Goal: Task Accomplishment & Management: Complete application form

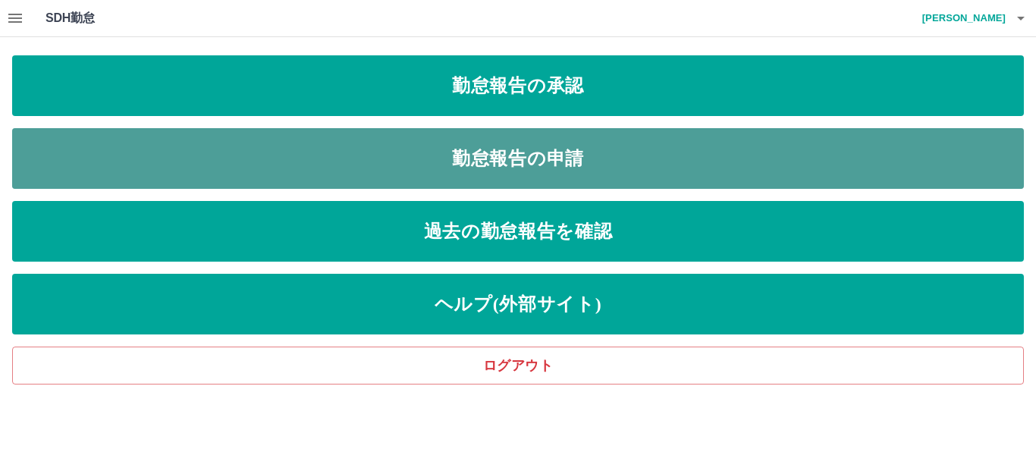
click at [543, 172] on link "勤怠報告の申請" at bounding box center [517, 158] width 1011 height 61
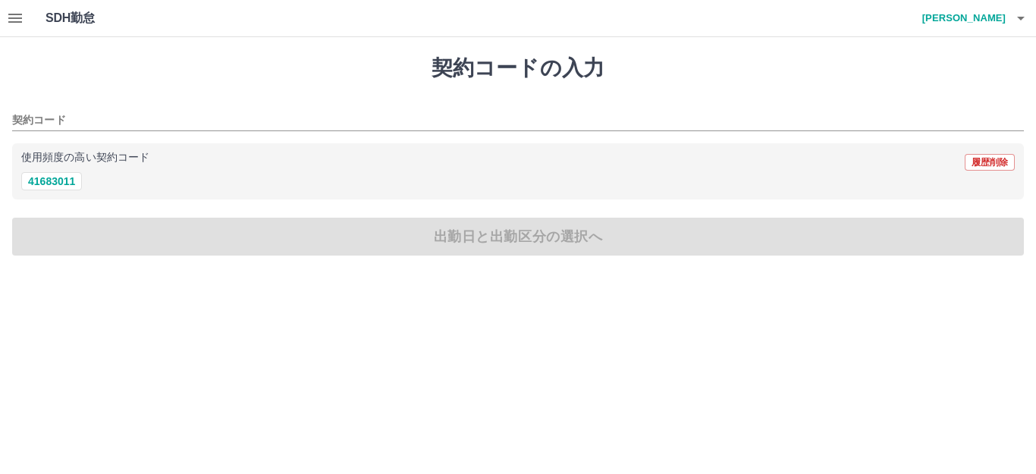
click at [71, 192] on div "使用頻度の高い契約コード 履歴削除 41683011" at bounding box center [517, 171] width 1011 height 57
click at [56, 180] on button "41683011" at bounding box center [51, 181] width 61 height 18
type input "********"
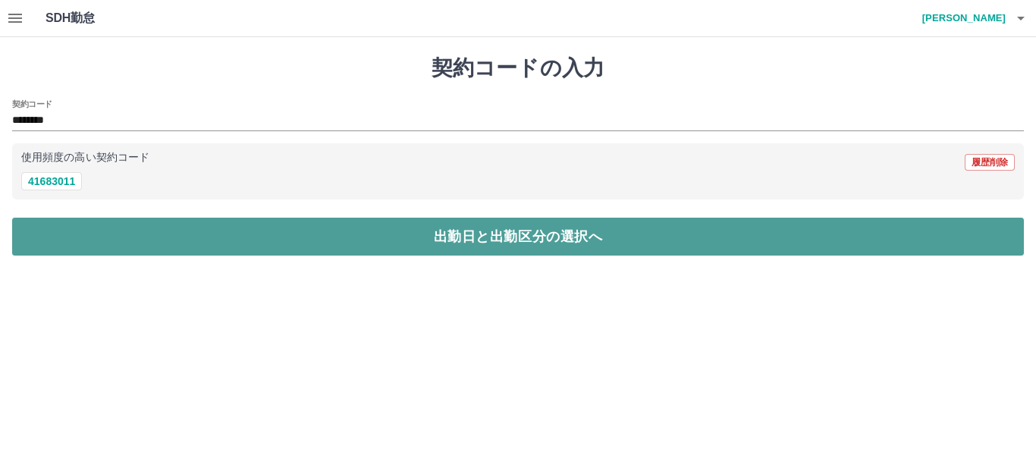
click at [117, 226] on button "出勤日と出勤区分の選択へ" at bounding box center [517, 237] width 1011 height 38
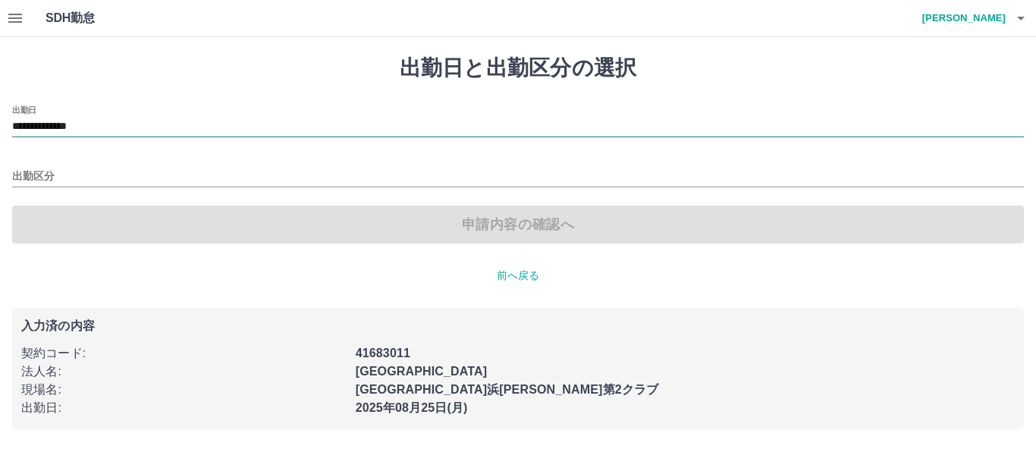
click at [54, 120] on input "**********" at bounding box center [517, 127] width 1011 height 19
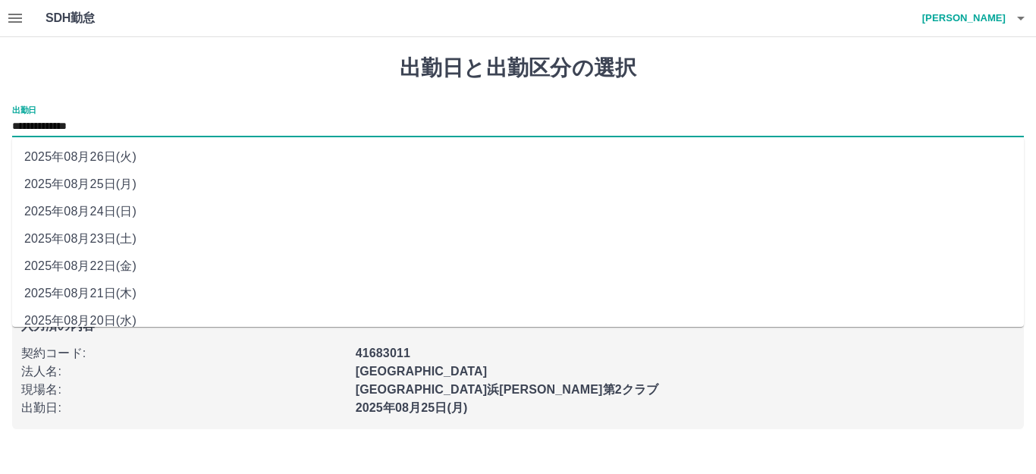
click at [103, 202] on li "2025年08月24日(日)" at bounding box center [517, 211] width 1011 height 27
type input "**********"
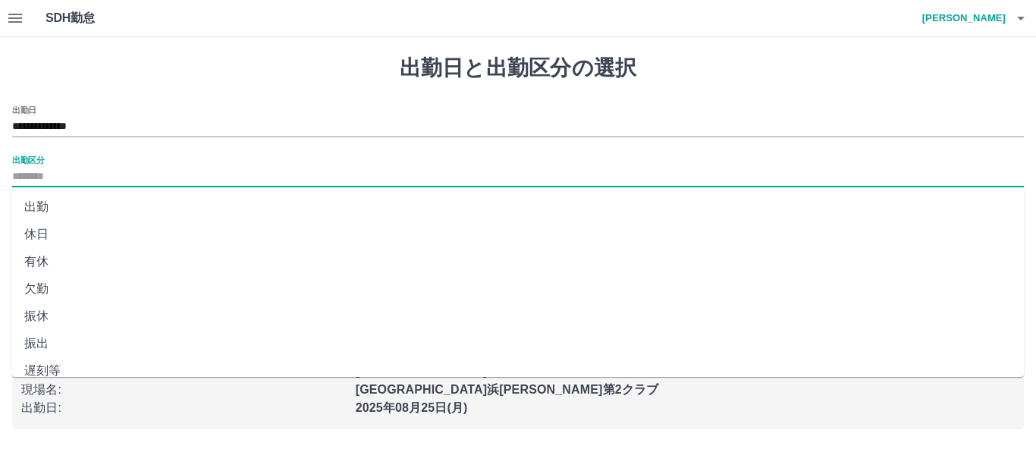
click at [50, 180] on input "出勤区分" at bounding box center [517, 177] width 1011 height 19
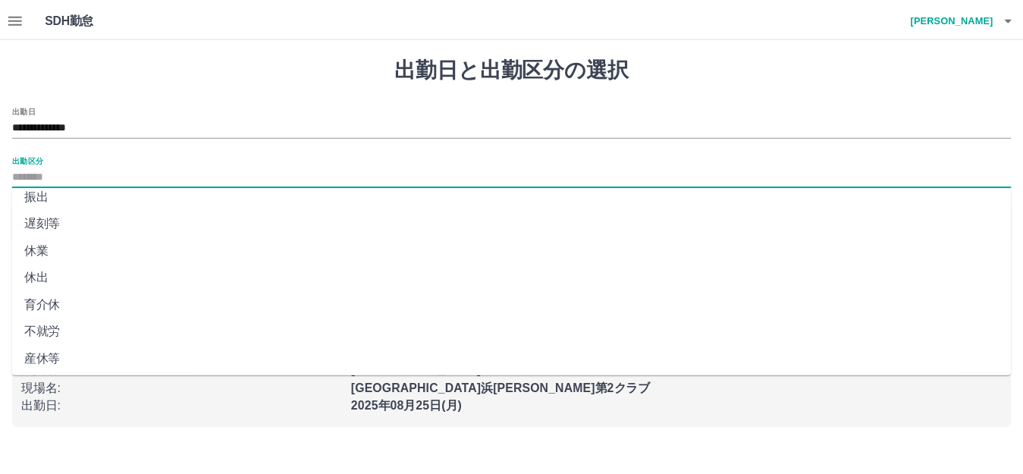
scroll to position [314, 0]
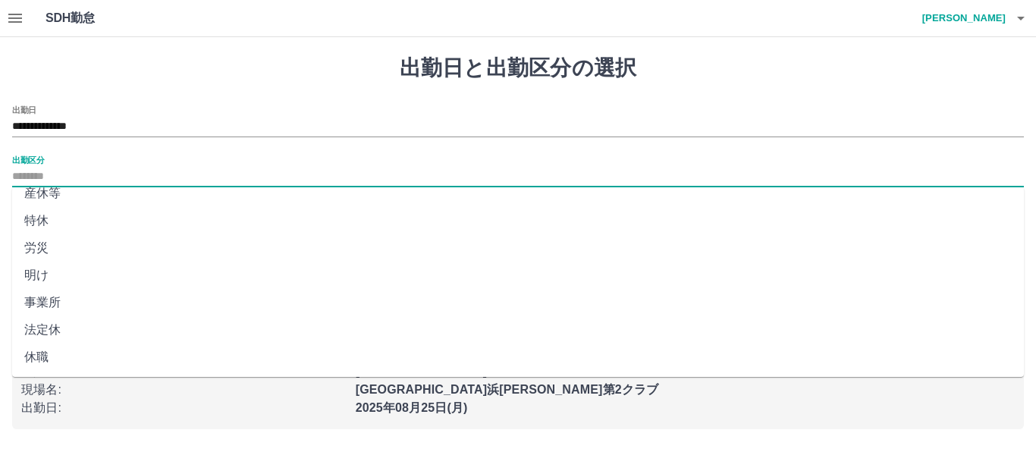
click at [102, 331] on li "法定休" at bounding box center [517, 329] width 1011 height 27
type input "***"
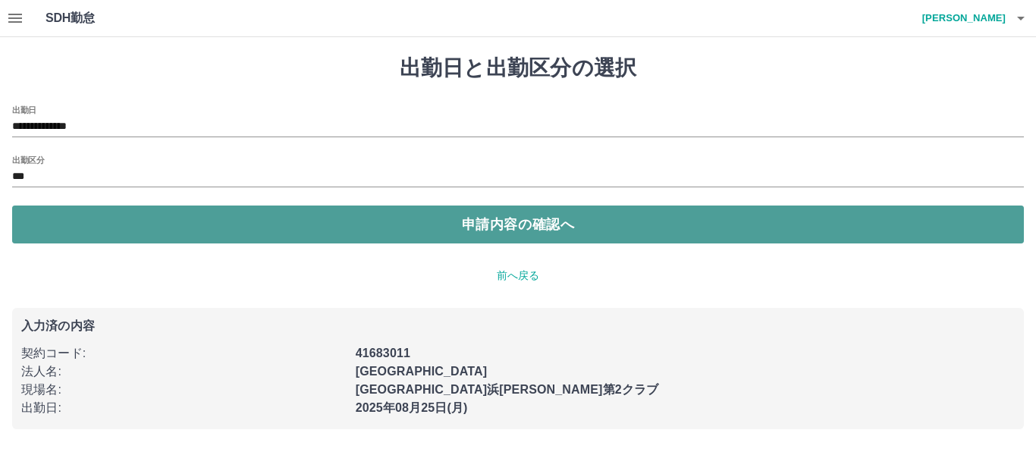
click at [156, 241] on button "申請内容の確認へ" at bounding box center [517, 224] width 1011 height 38
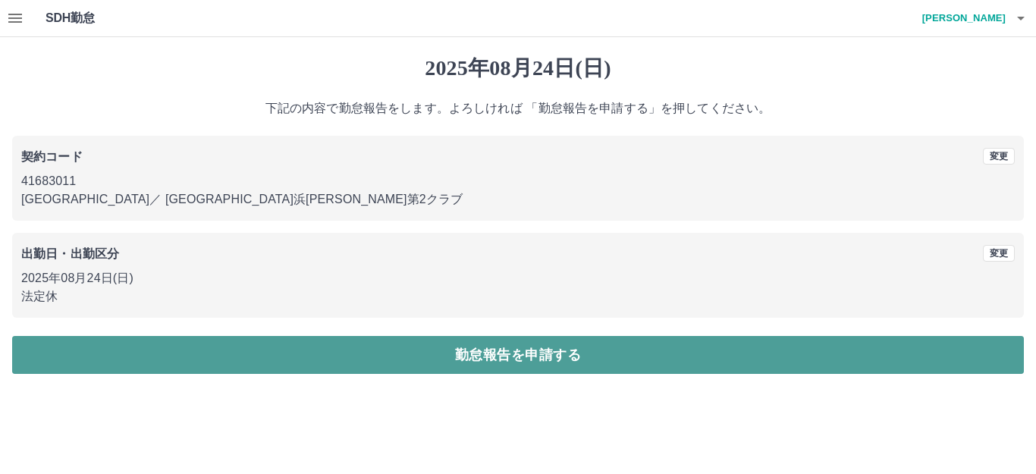
click at [321, 365] on button "勤怠報告を申請する" at bounding box center [517, 355] width 1011 height 38
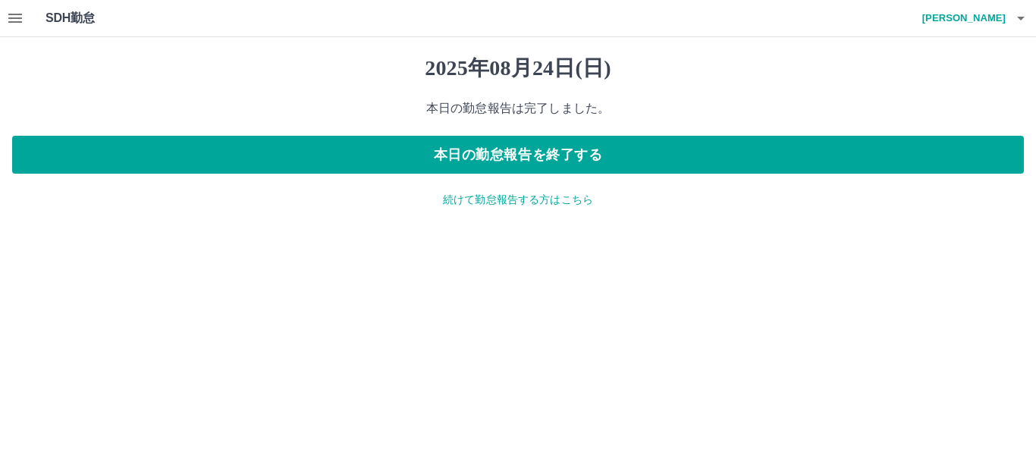
click at [445, 202] on p "続けて勤怠報告する方はこちら" at bounding box center [517, 200] width 1011 height 16
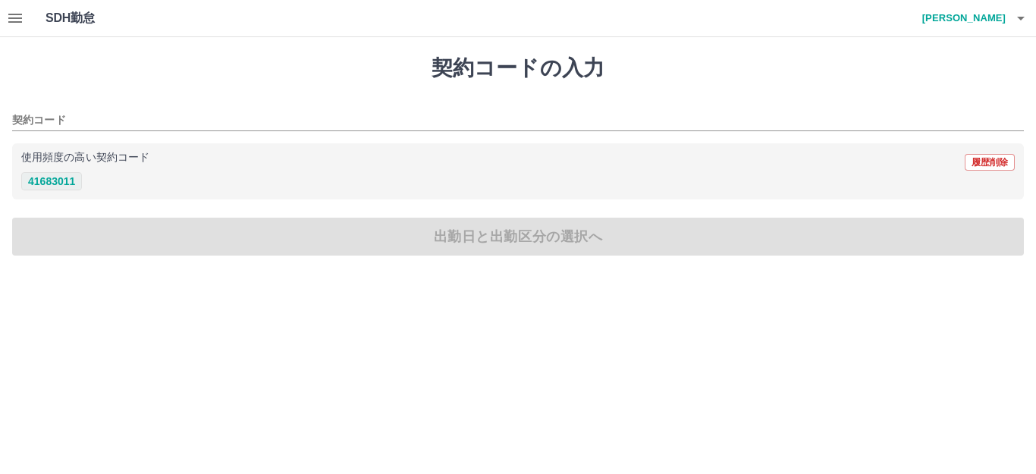
click at [45, 180] on button "41683011" at bounding box center [51, 181] width 61 height 18
type input "********"
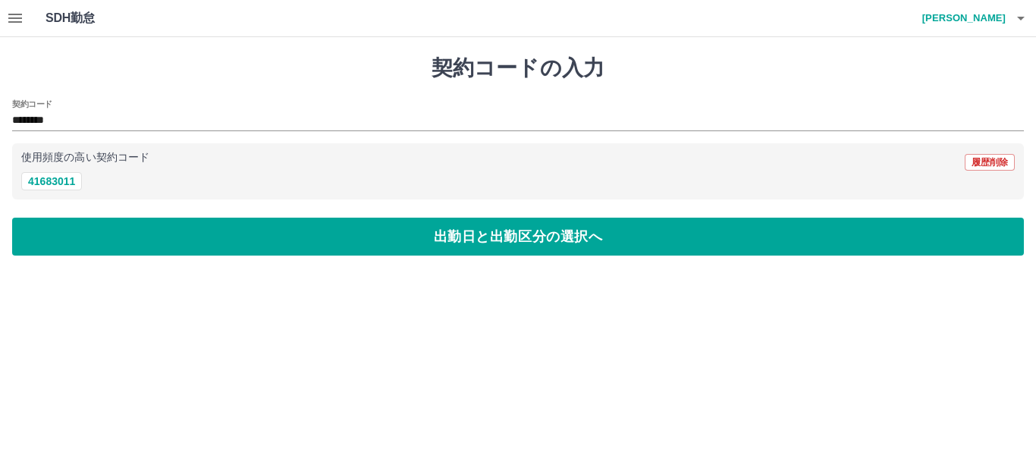
click at [70, 215] on div "契約コードの入力 契約コード ******** 使用頻度の高い契約コード 履歴削除 41683011 出勤日と出勤区分の選択へ" at bounding box center [518, 155] width 1036 height 237
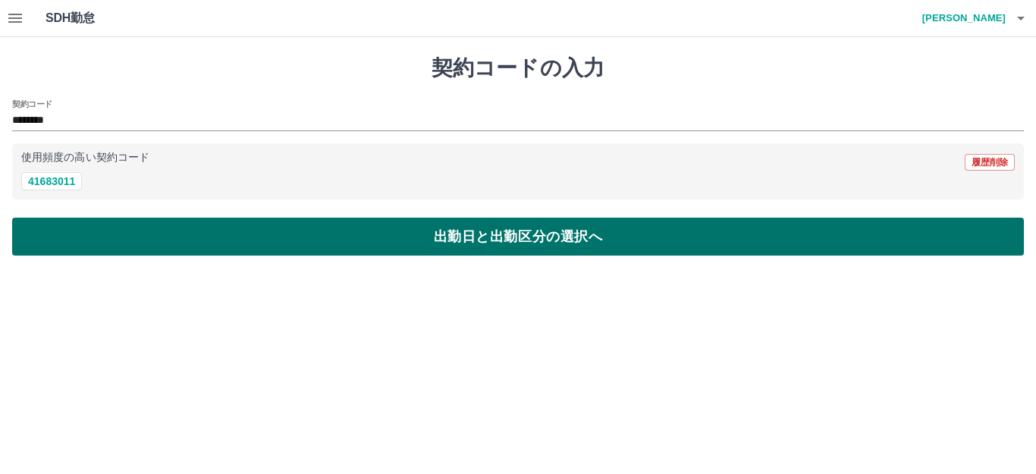
click at [67, 226] on button "出勤日と出勤区分の選択へ" at bounding box center [517, 237] width 1011 height 38
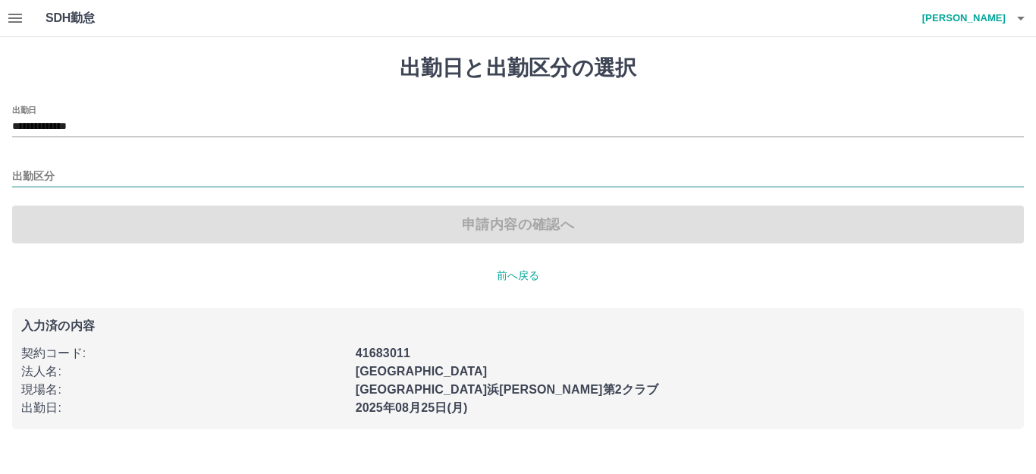
click at [58, 170] on input "出勤区分" at bounding box center [517, 177] width 1011 height 19
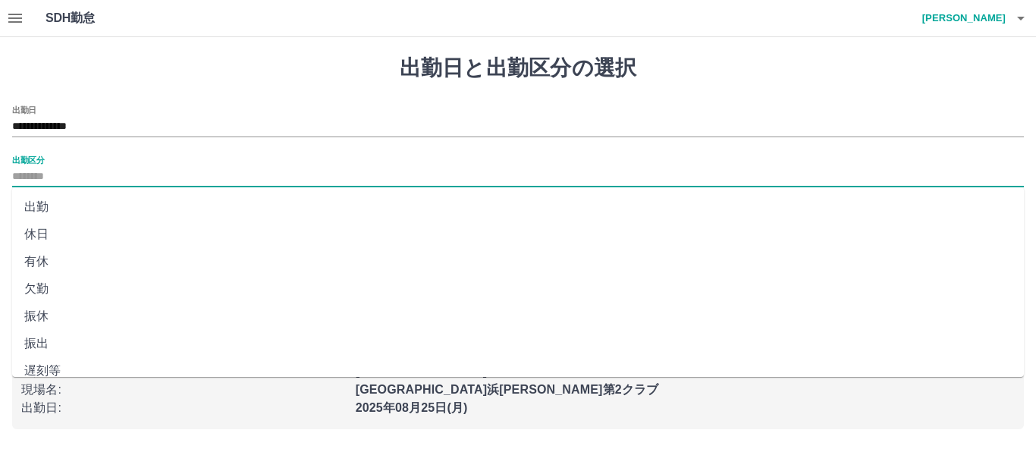
click at [55, 198] on li "出勤" at bounding box center [517, 206] width 1011 height 27
type input "**"
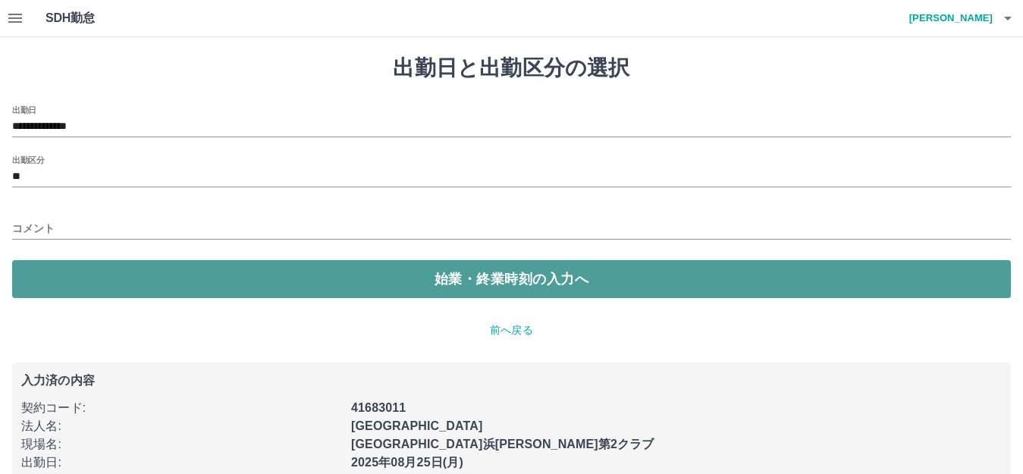
click at [66, 289] on button "始業・終業時刻の入力へ" at bounding box center [511, 279] width 998 height 38
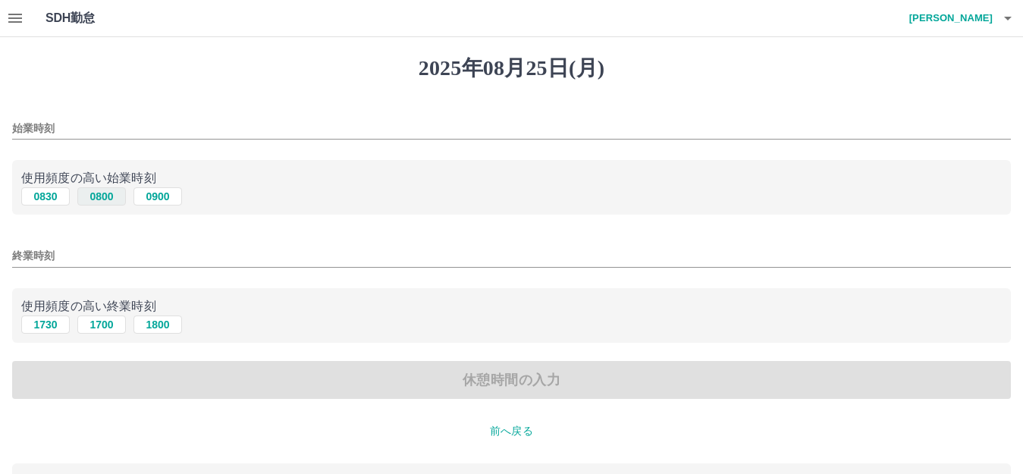
click at [111, 196] on button "0800" at bounding box center [101, 196] width 49 height 18
type input "****"
click at [97, 322] on button "1700" at bounding box center [101, 324] width 49 height 18
type input "****"
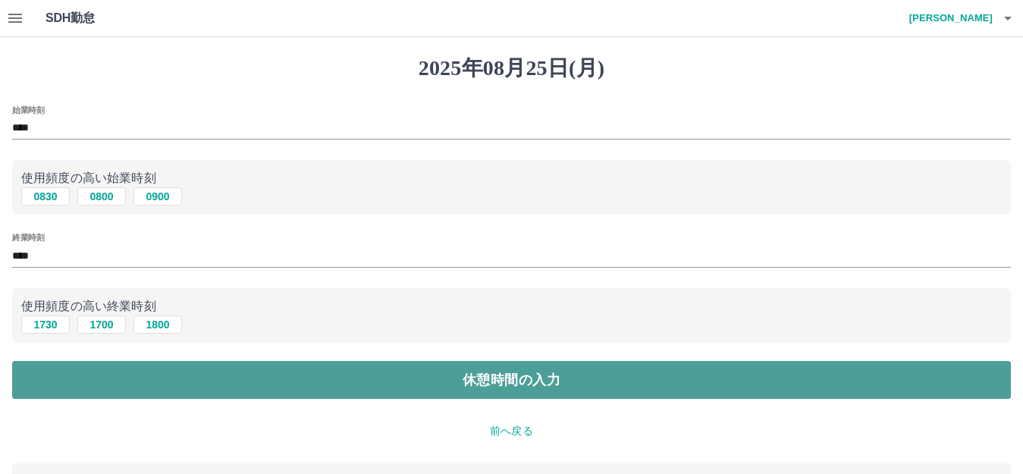
click at [89, 389] on button "休憩時間の入力" at bounding box center [511, 380] width 998 height 38
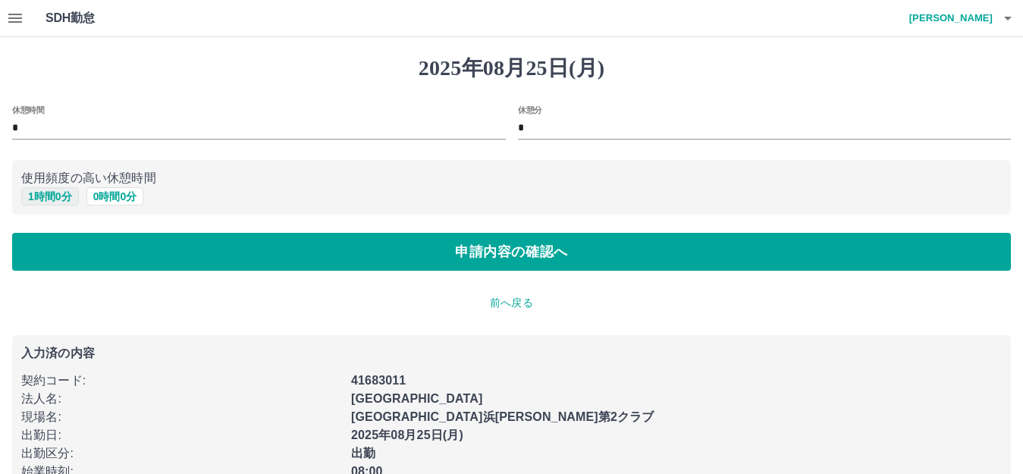
click at [57, 198] on button "1 時間 0 分" at bounding box center [50, 196] width 58 height 18
type input "*"
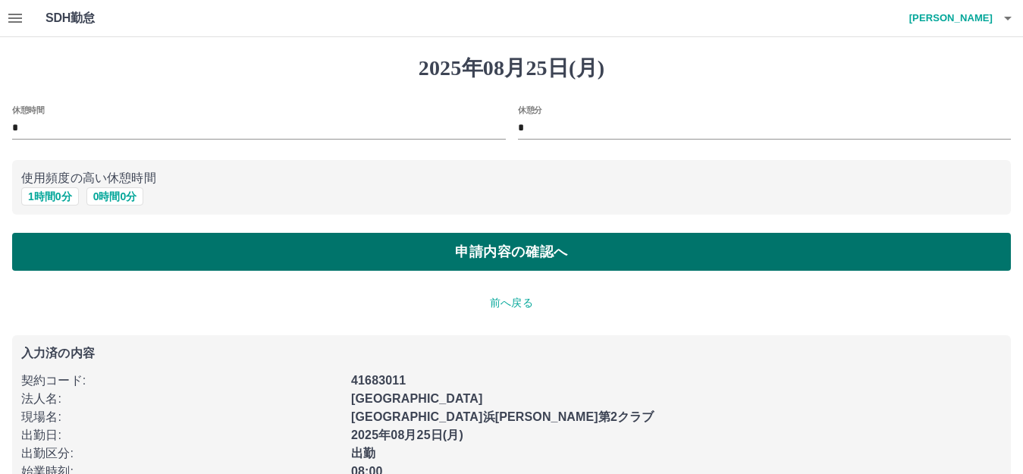
click at [77, 240] on button "申請内容の確認へ" at bounding box center [511, 252] width 998 height 38
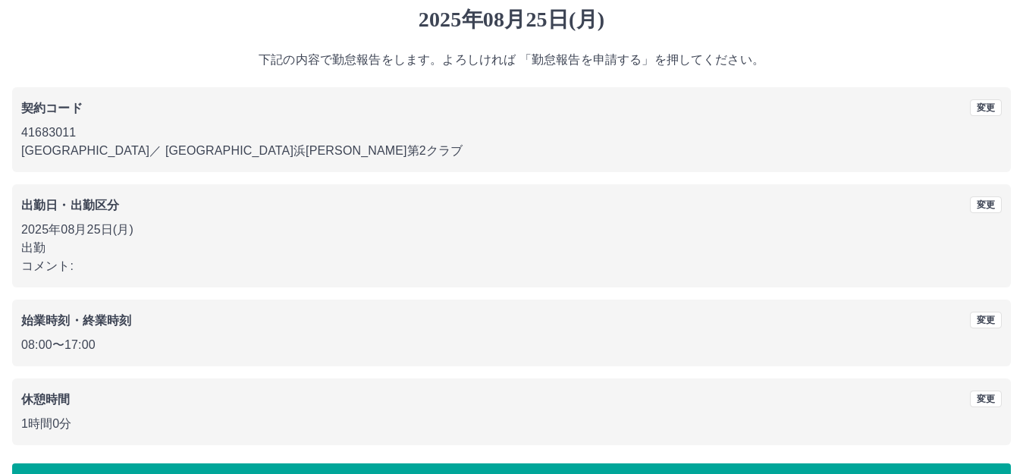
scroll to position [94, 0]
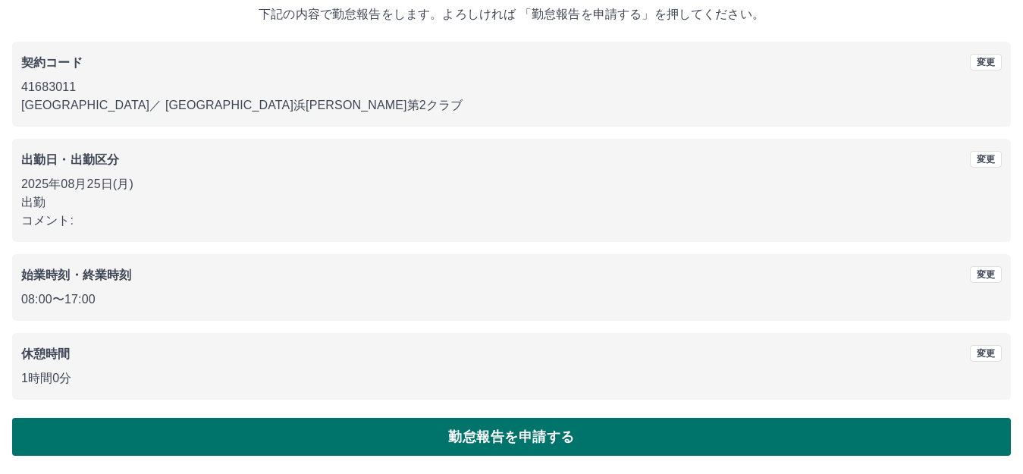
click at [462, 433] on button "勤怠報告を申請する" at bounding box center [511, 437] width 998 height 38
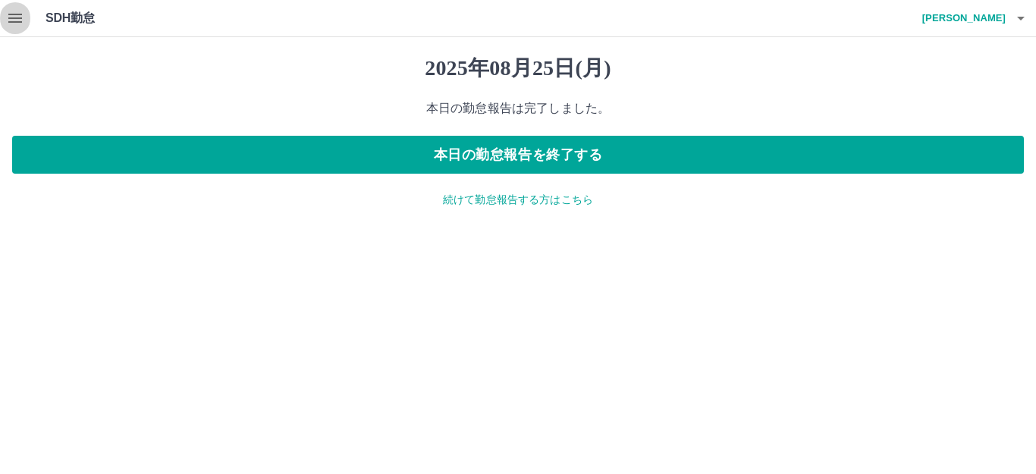
click at [14, 15] on icon "button" at bounding box center [15, 18] width 14 height 9
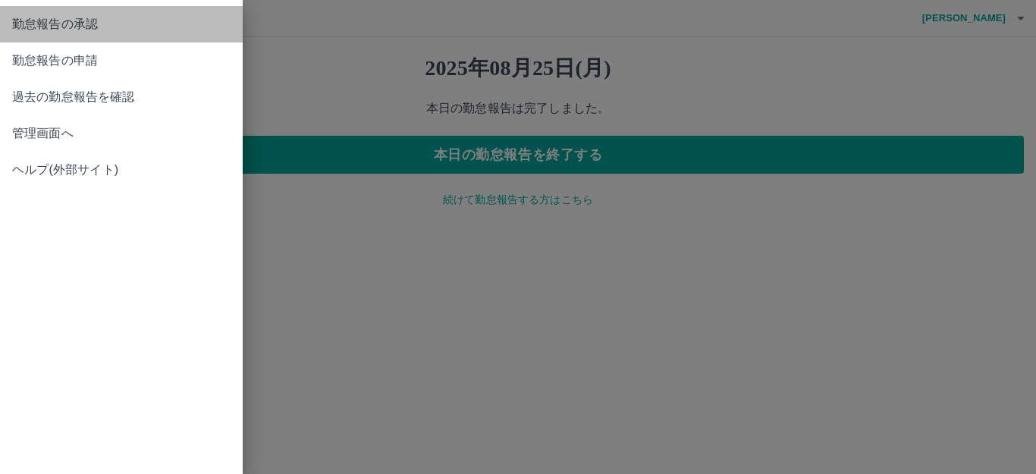
click at [58, 13] on link "勤怠報告の承認" at bounding box center [121, 24] width 243 height 36
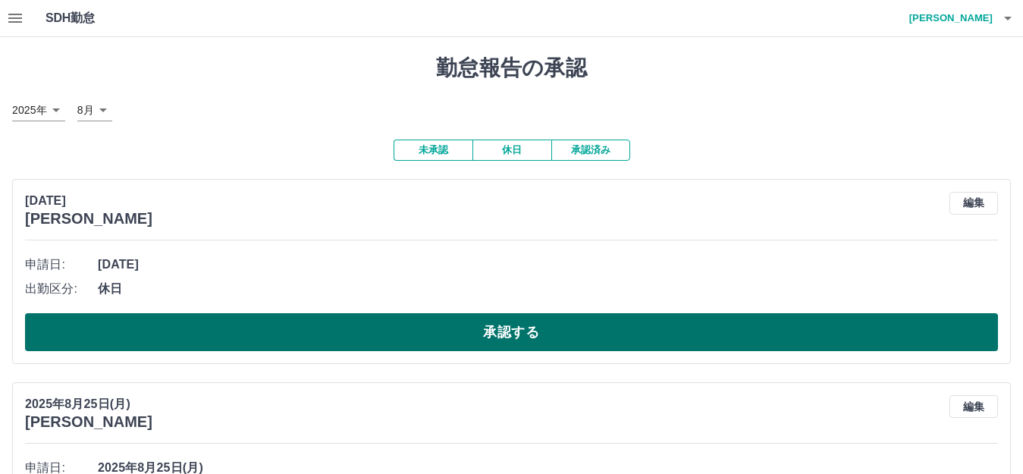
click at [299, 334] on button "承認する" at bounding box center [511, 332] width 973 height 38
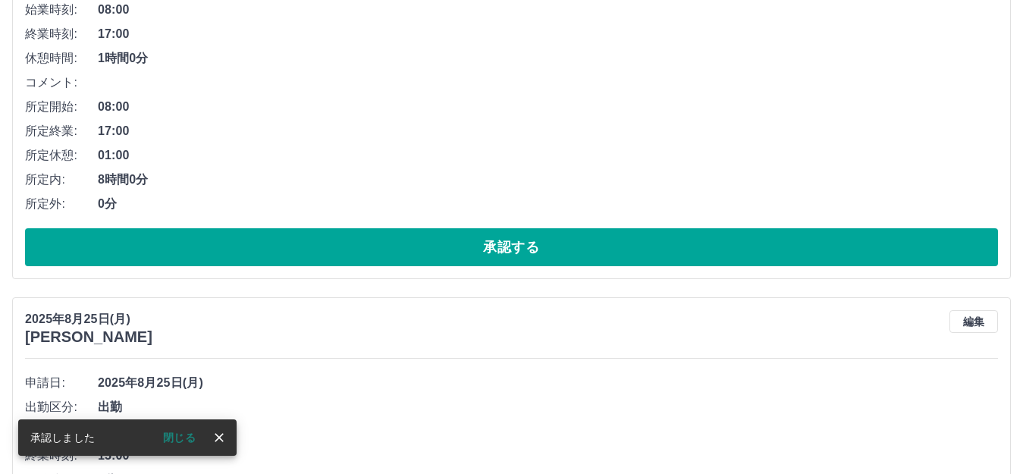
scroll to position [100, 0]
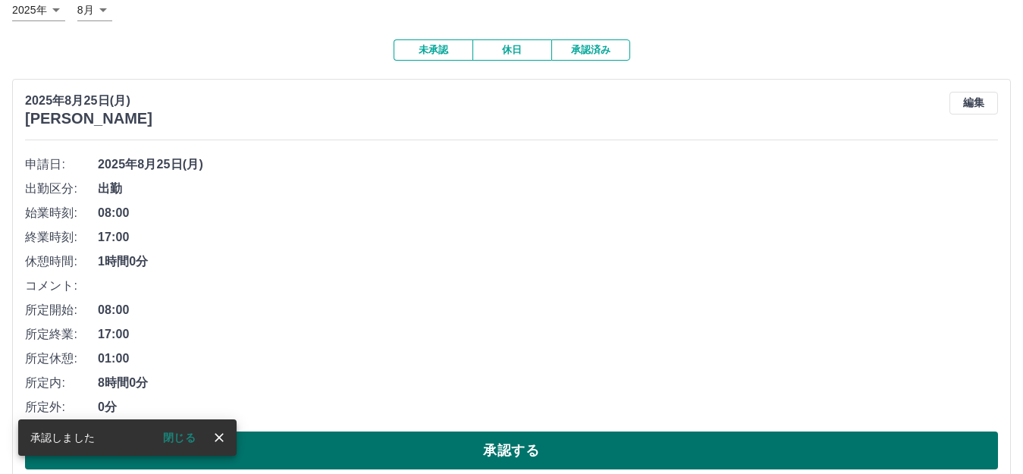
click at [387, 459] on button "承認する" at bounding box center [511, 450] width 973 height 38
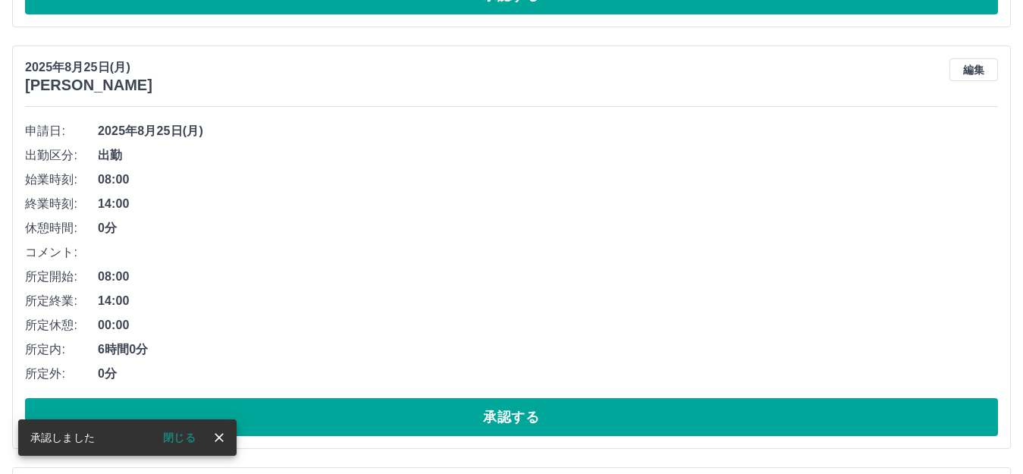
scroll to position [133, 0]
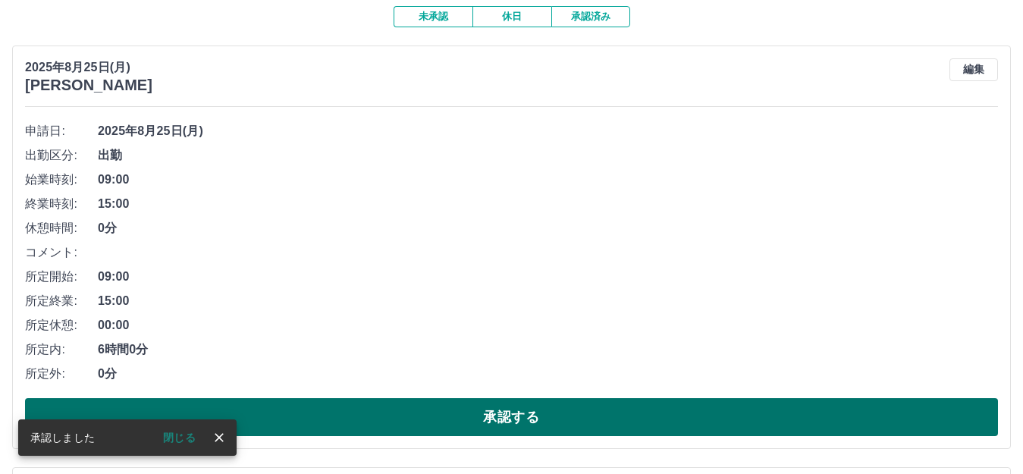
click at [456, 405] on button "承認する" at bounding box center [511, 417] width 973 height 38
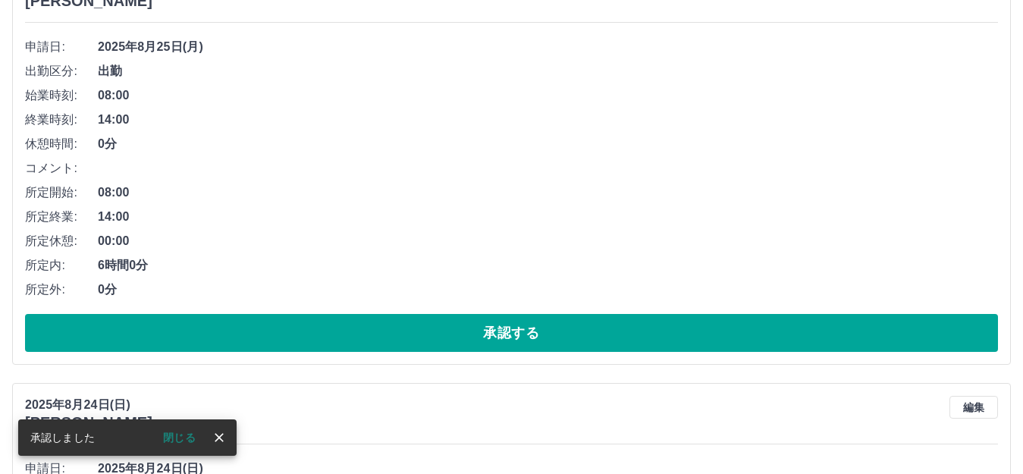
scroll to position [243, 0]
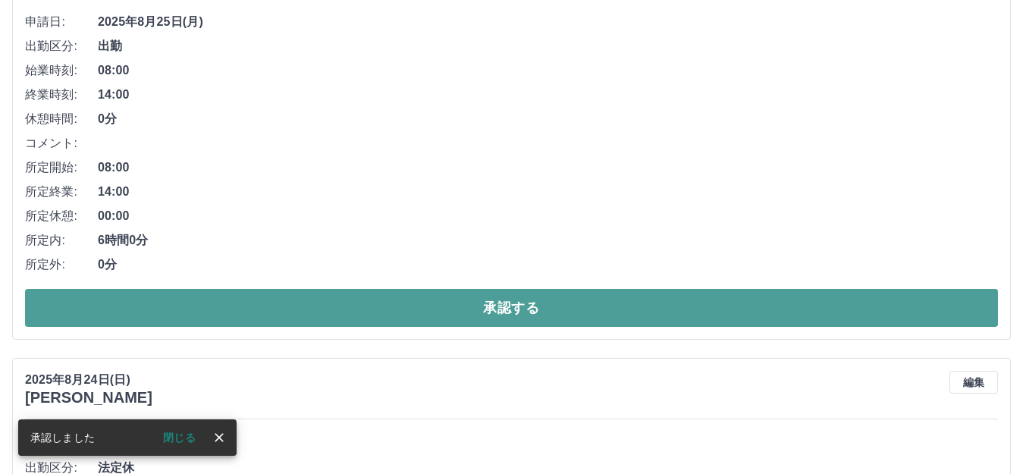
click at [457, 295] on button "承認する" at bounding box center [511, 308] width 973 height 38
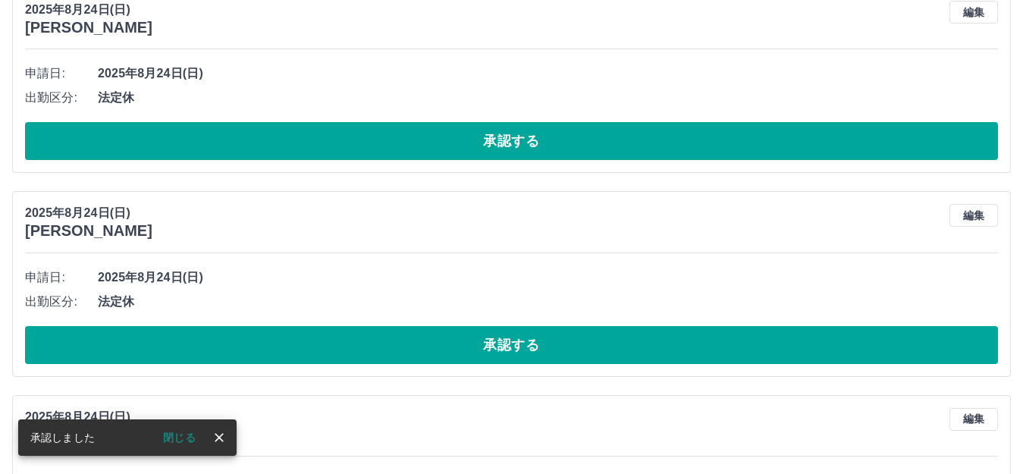
scroll to position [0, 0]
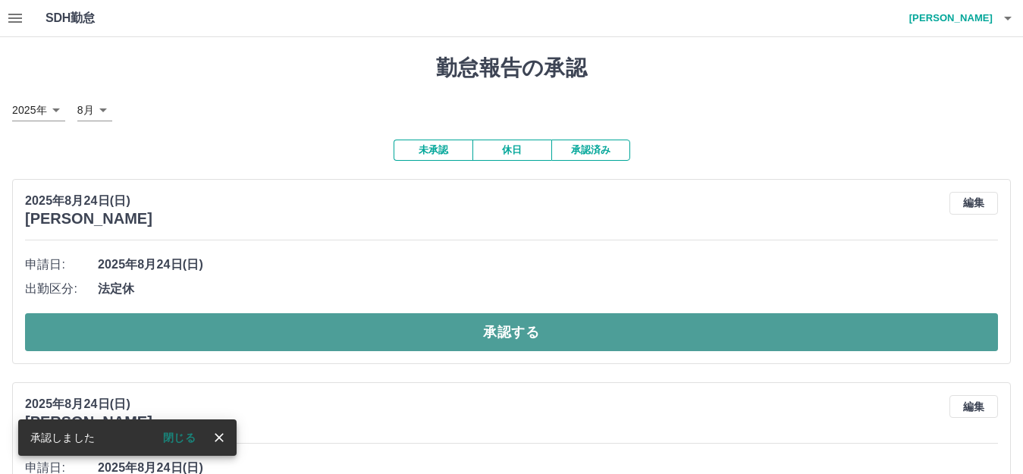
click at [454, 326] on button "承認する" at bounding box center [511, 332] width 973 height 38
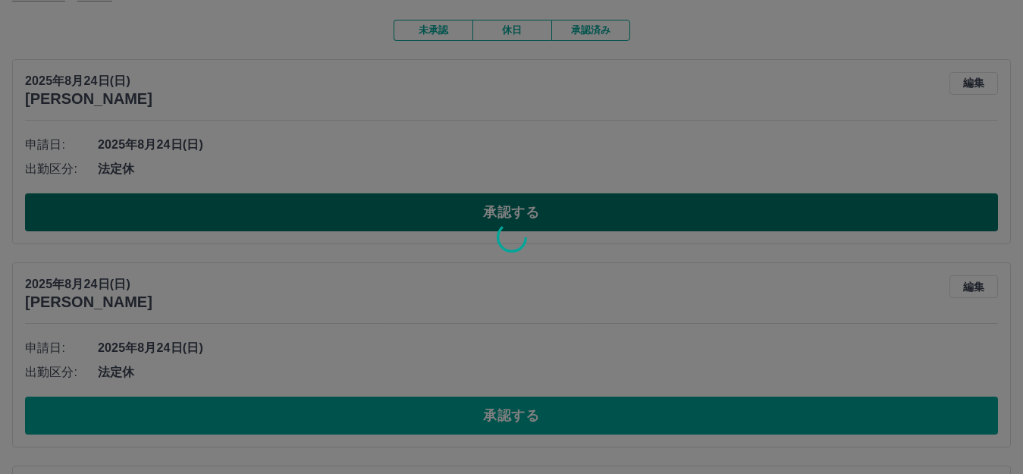
scroll to position [152, 0]
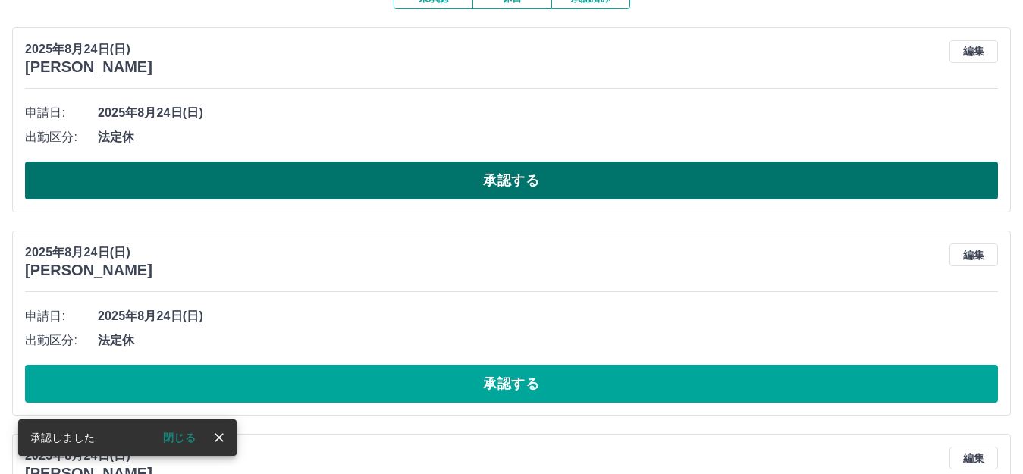
click at [431, 182] on button "承認する" at bounding box center [511, 180] width 973 height 38
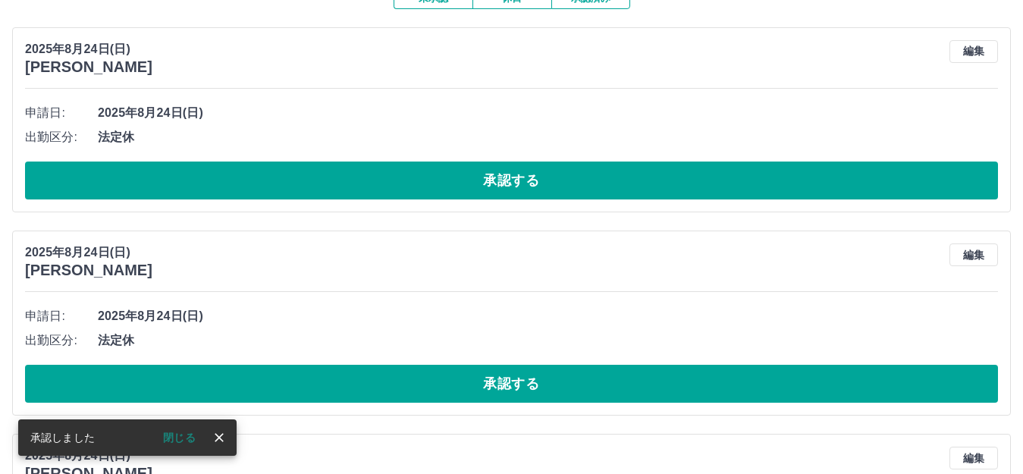
click at [419, 180] on button "承認する" at bounding box center [511, 180] width 973 height 38
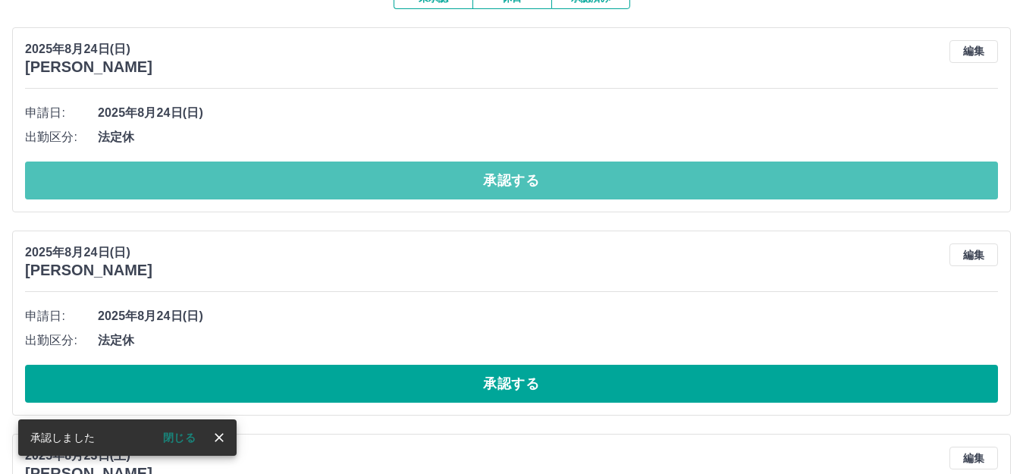
click at [419, 180] on button "承認する" at bounding box center [511, 180] width 973 height 38
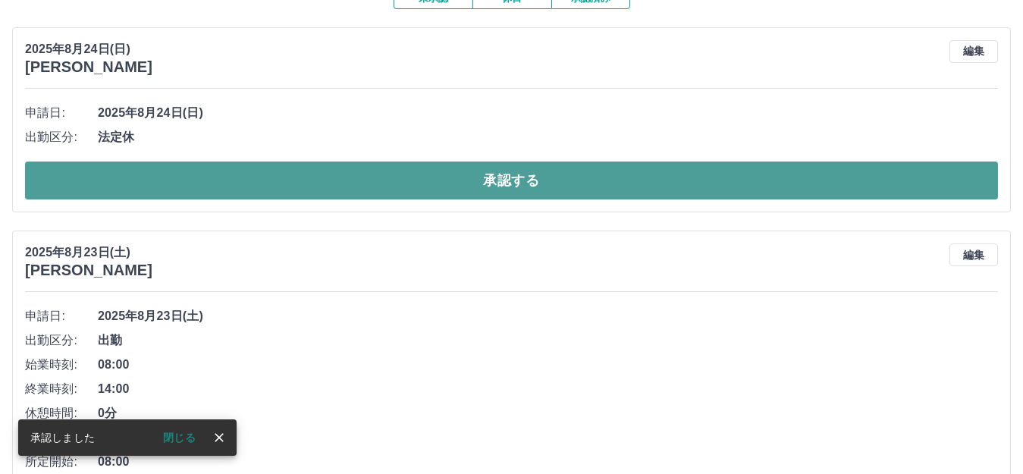
click at [444, 174] on button "承認する" at bounding box center [511, 180] width 973 height 38
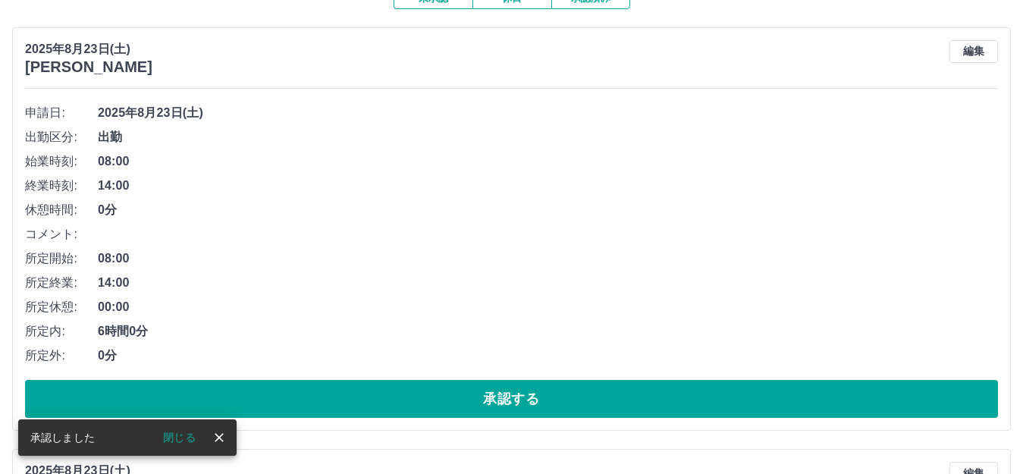
scroll to position [227, 0]
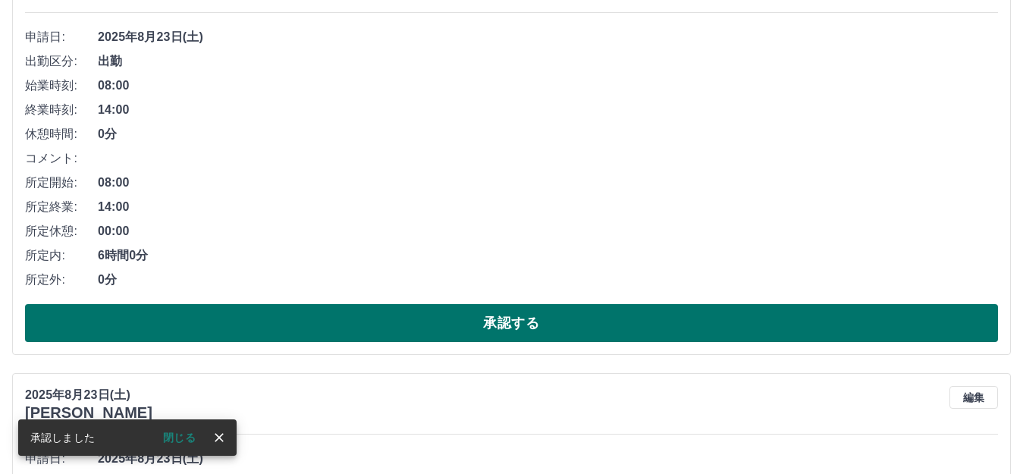
click at [401, 332] on button "承認する" at bounding box center [511, 323] width 973 height 38
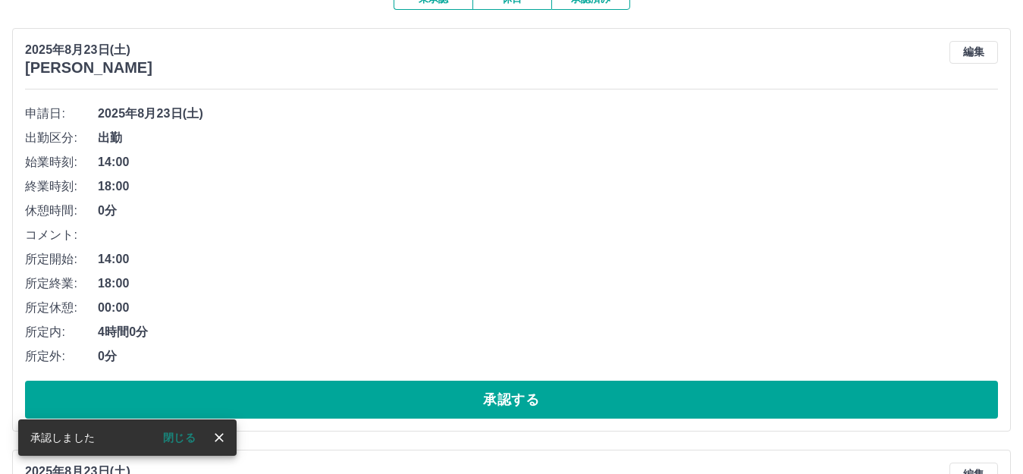
scroll to position [152, 0]
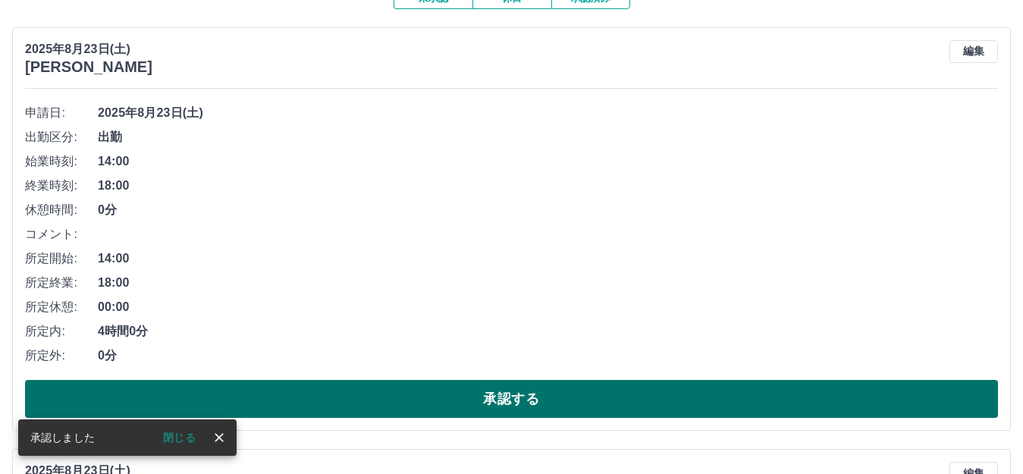
click at [415, 389] on button "承認する" at bounding box center [511, 399] width 973 height 38
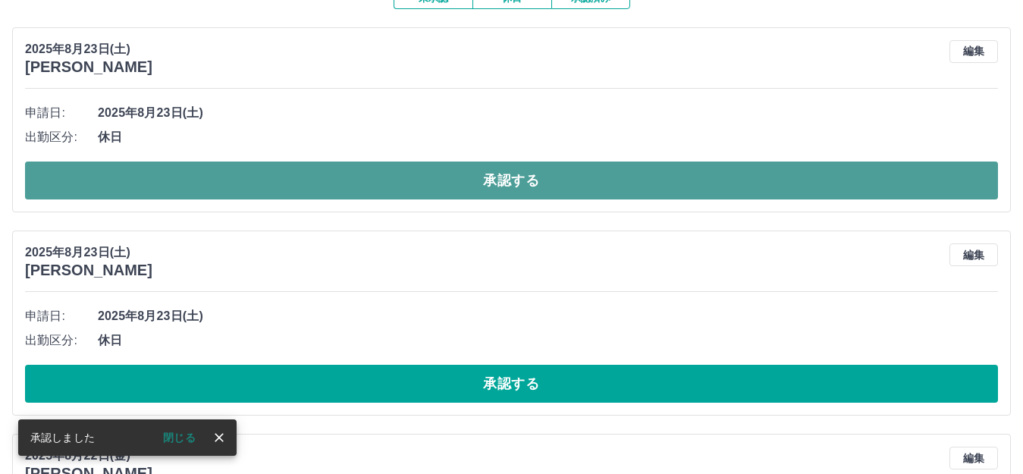
click at [353, 180] on button "承認する" at bounding box center [511, 180] width 973 height 38
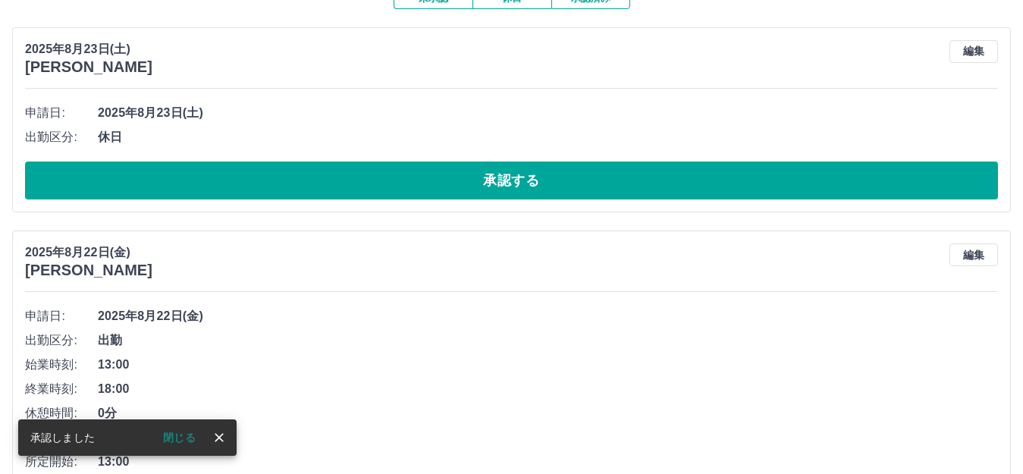
click at [353, 180] on button "承認する" at bounding box center [511, 180] width 973 height 38
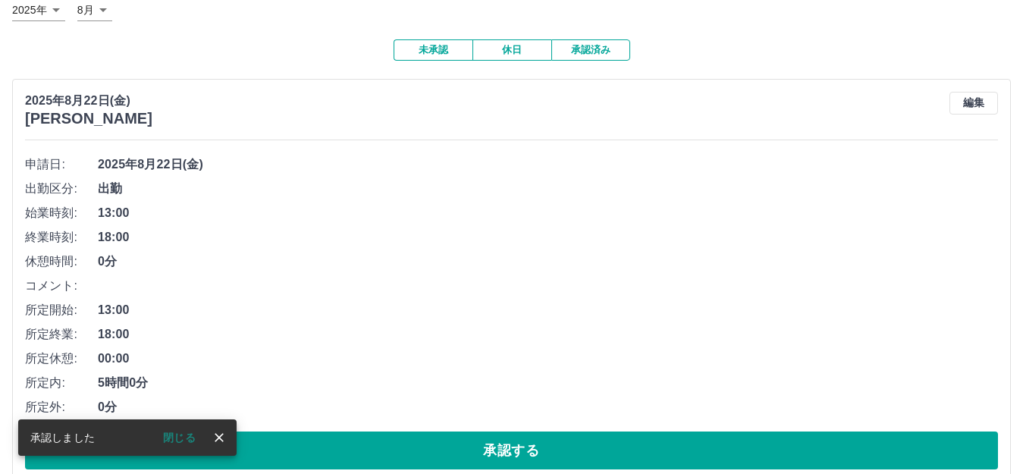
scroll to position [176, 0]
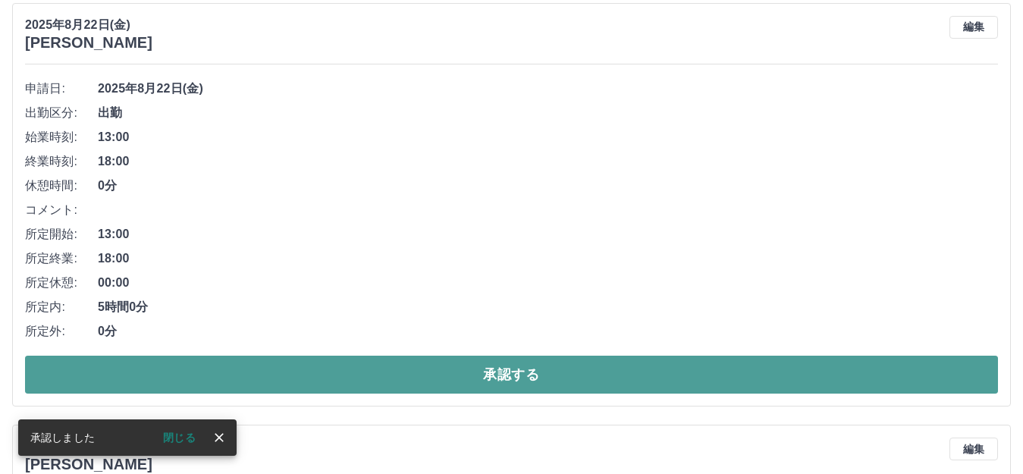
click at [382, 371] on button "承認する" at bounding box center [511, 375] width 973 height 38
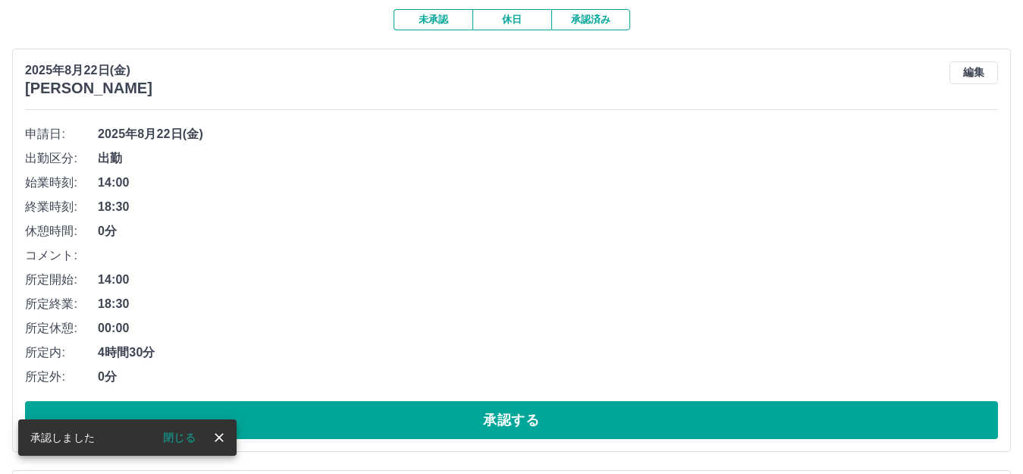
scroll to position [152, 0]
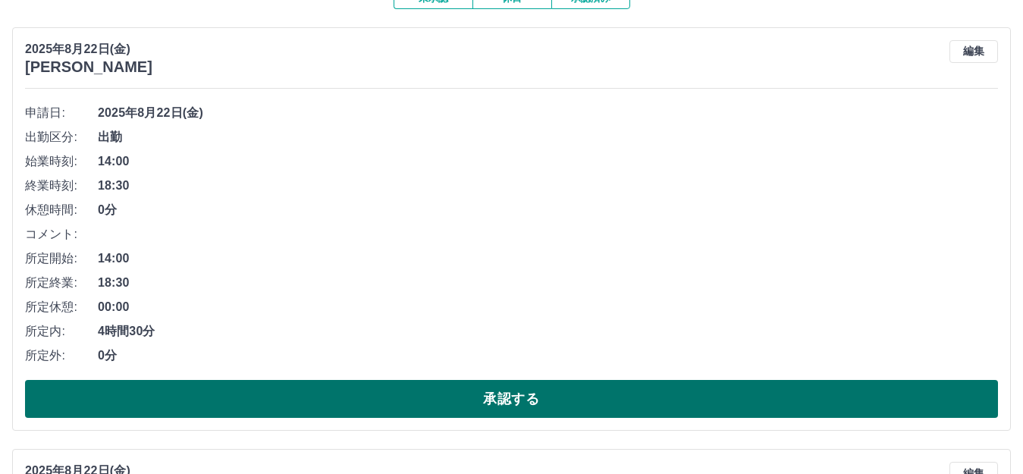
click at [403, 387] on button "承認する" at bounding box center [511, 399] width 973 height 38
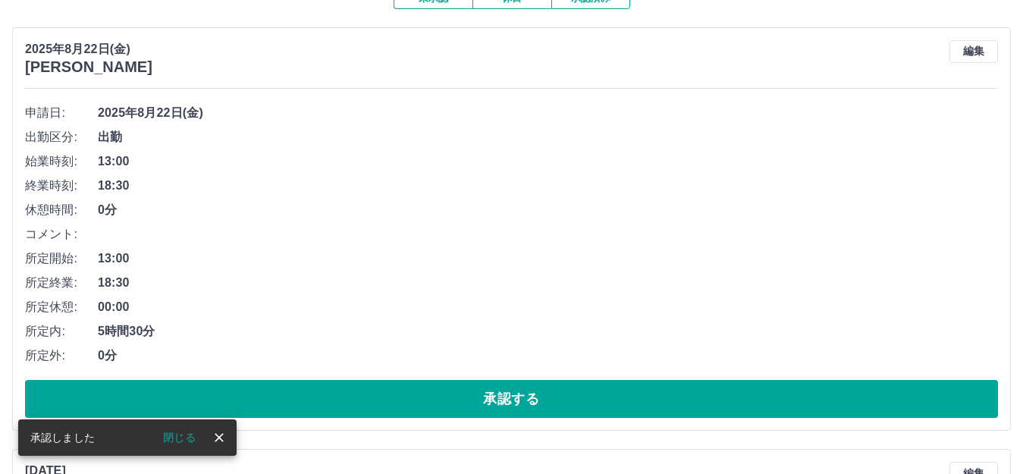
click at [403, 387] on button "承認する" at bounding box center [511, 399] width 973 height 38
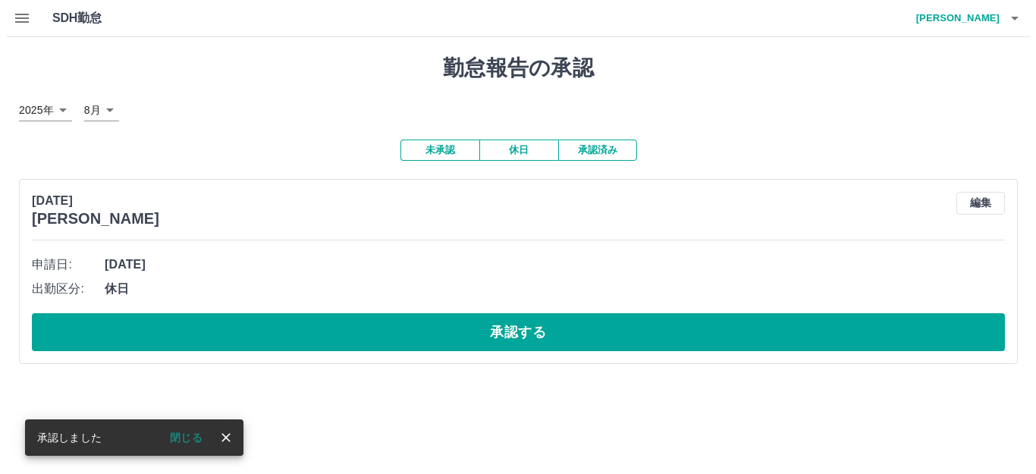
scroll to position [0, 0]
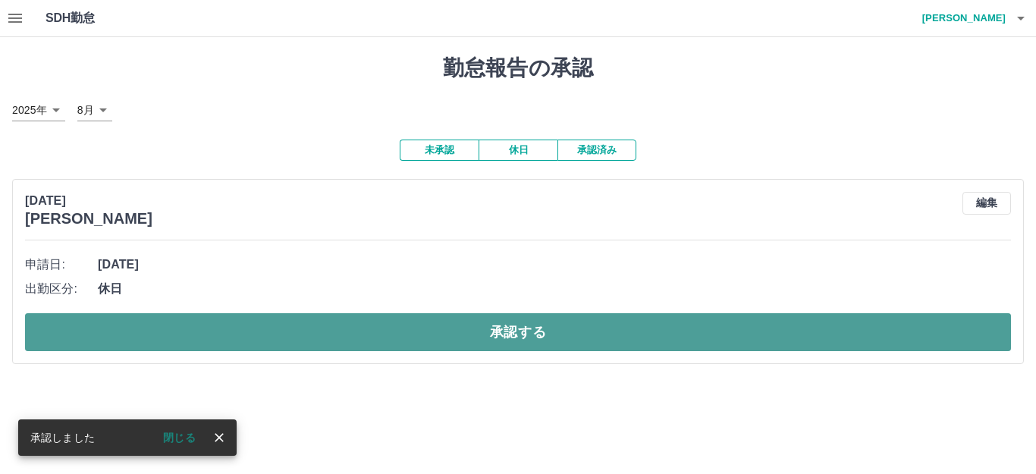
click at [381, 343] on button "承認する" at bounding box center [518, 332] width 986 height 38
